Goal: Transaction & Acquisition: Purchase product/service

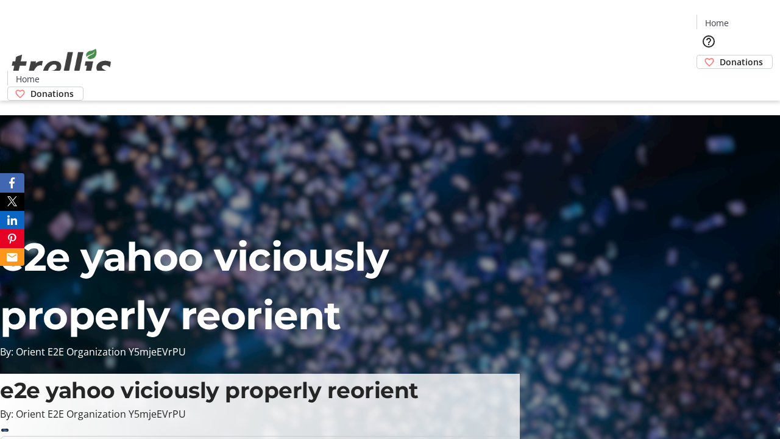
click at [720, 55] on span "Donations" at bounding box center [741, 61] width 43 height 13
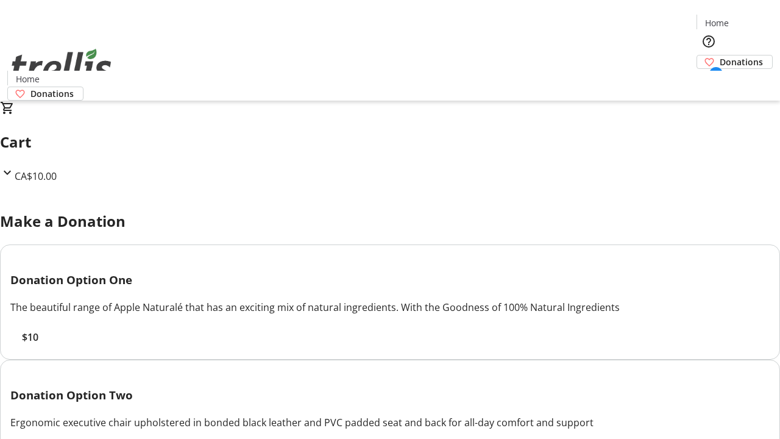
select select "CA"
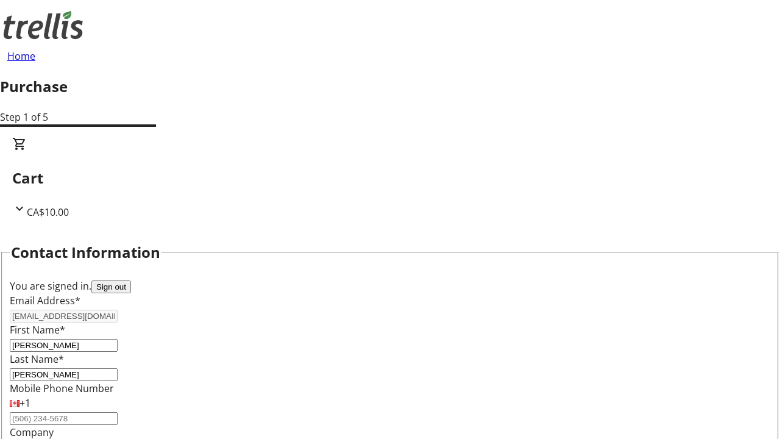
type input "[STREET_ADDRESS][PERSON_NAME]"
type input "Kelowna"
select select "BC"
type input "Kelowna"
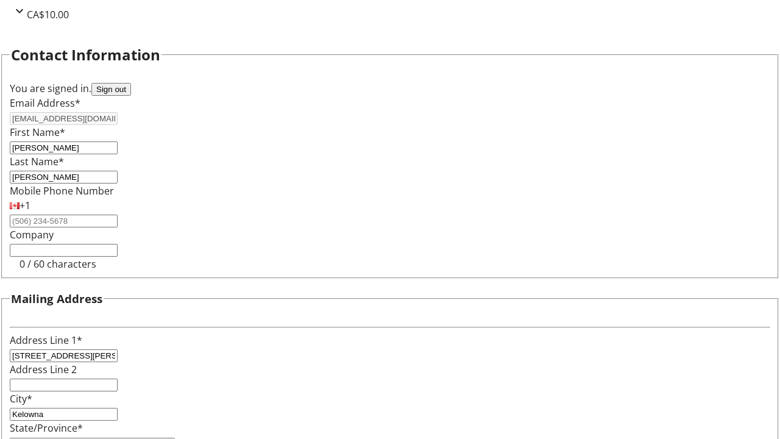
type input "V1Y 0C2"
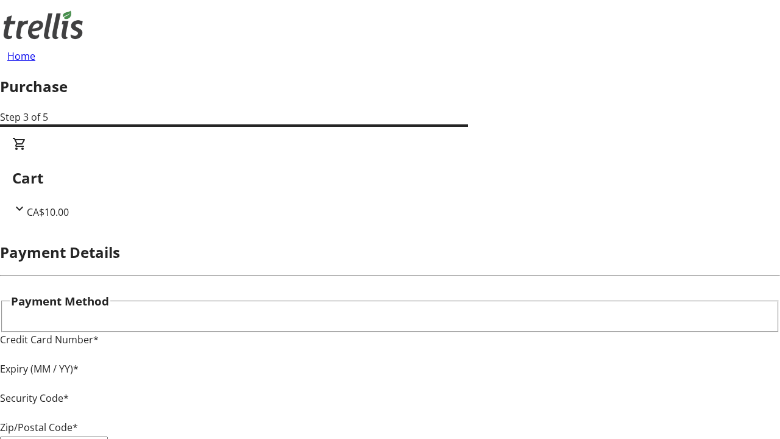
type input "V1Y 0C2"
